Goal: Information Seeking & Learning: Learn about a topic

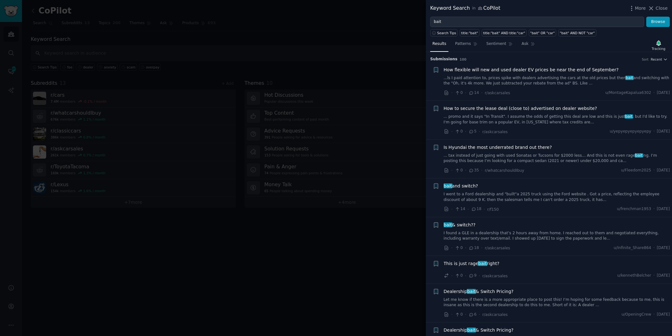
click at [229, 16] on div at bounding box center [336, 168] width 672 height 336
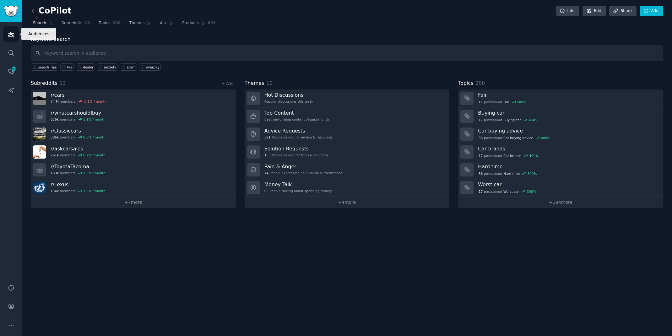
click at [14, 36] on icon "Sidebar" at bounding box center [11, 34] width 7 height 7
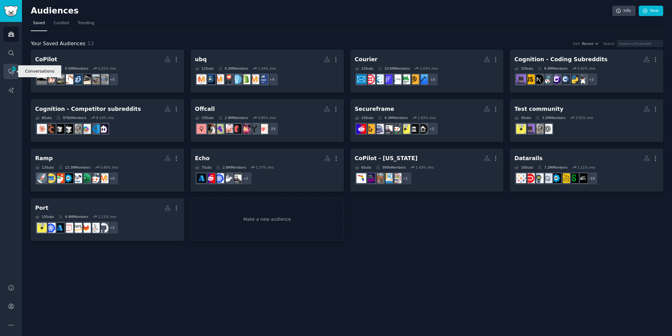
click at [10, 73] on icon "Sidebar" at bounding box center [11, 71] width 7 height 7
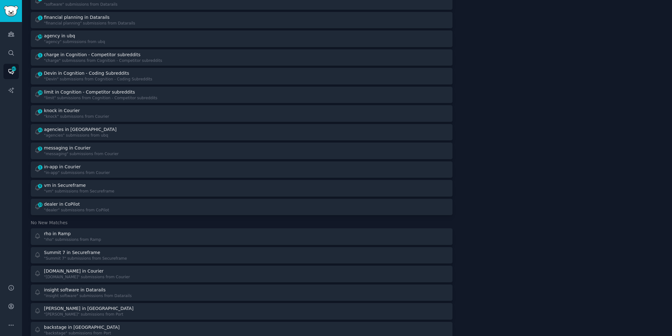
scroll to position [667, 0]
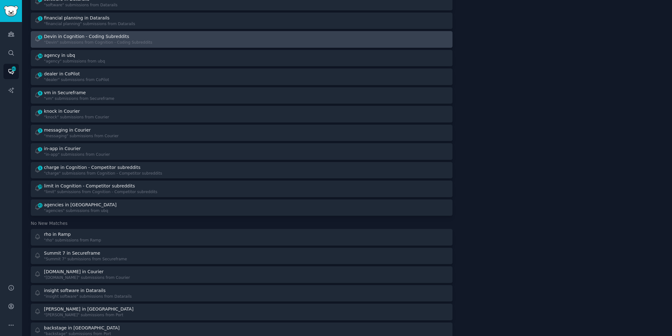
click at [141, 32] on link "1 Devin in Cognition - Coding Subreddits "Devin" submissions from Cognition - C…" at bounding box center [242, 39] width 422 height 17
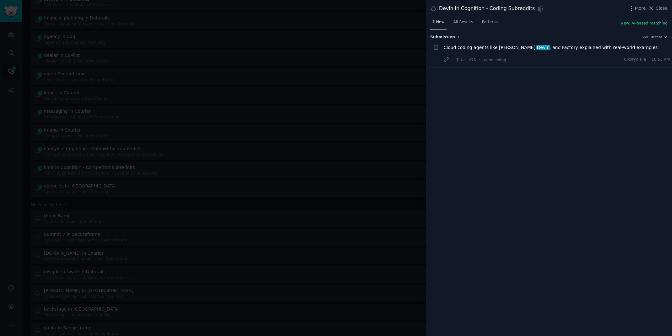
click at [546, 44] on span "Cloud coding agents like [PERSON_NAME], [PERSON_NAME] , and Factory explained w…" at bounding box center [551, 47] width 214 height 7
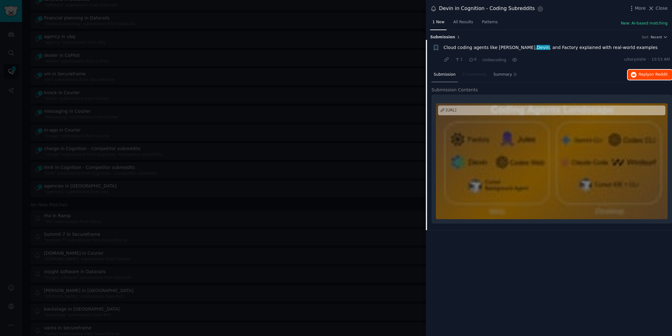
click at [653, 76] on span "on Reddit" at bounding box center [658, 74] width 18 height 4
